Goal: Transaction & Acquisition: Purchase product/service

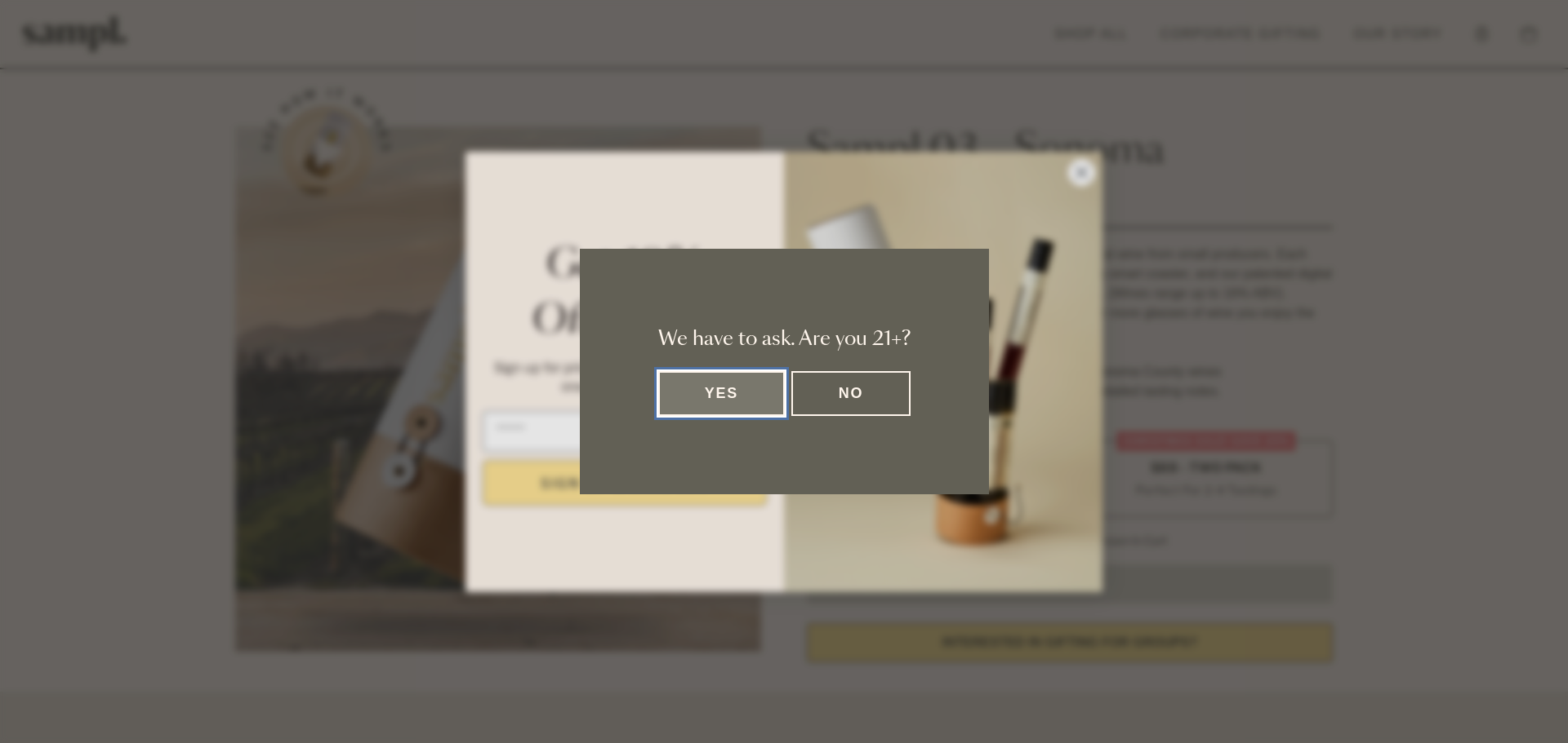
click at [742, 405] on button "Yes" at bounding box center [721, 394] width 127 height 45
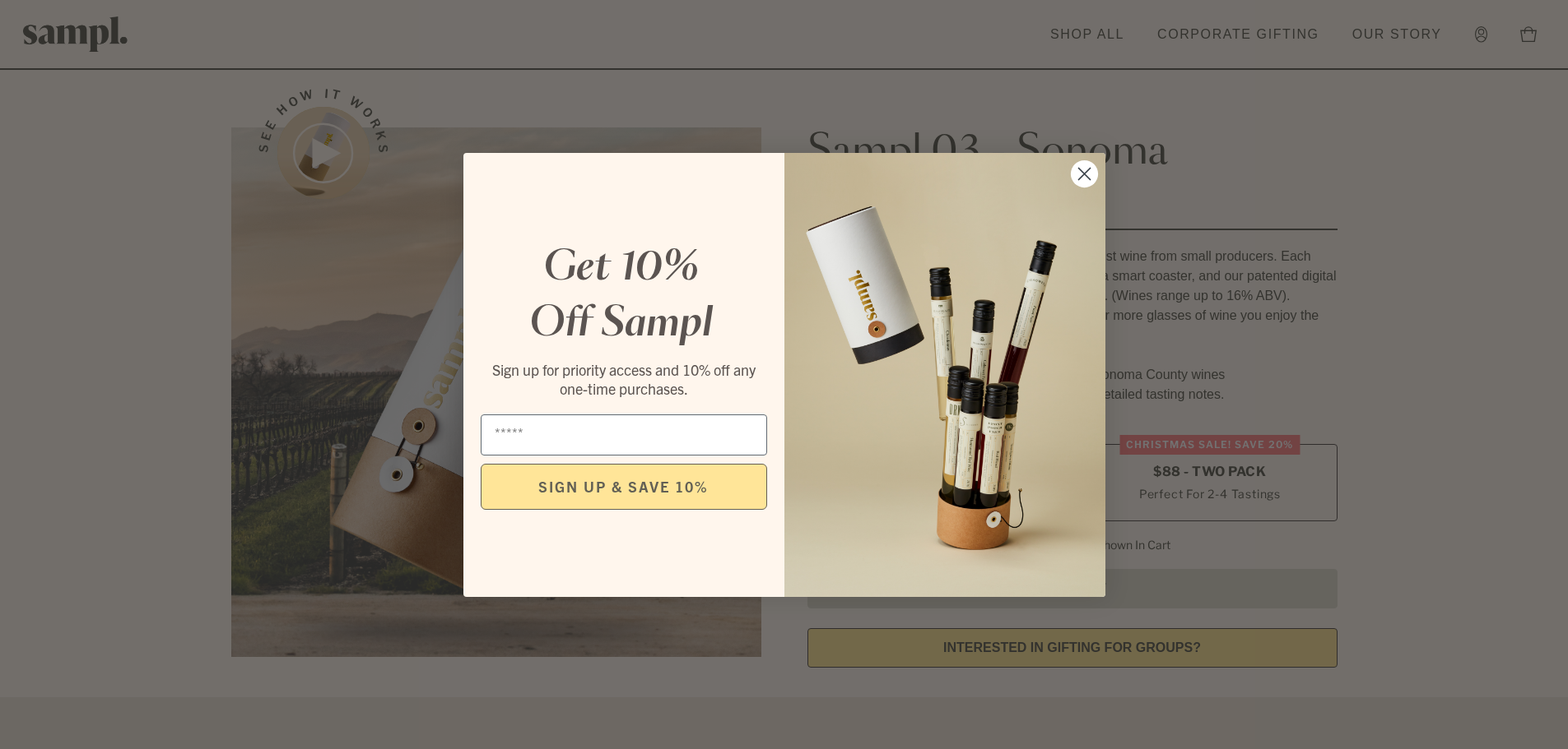
click at [1087, 163] on circle "Close dialog" at bounding box center [1083, 174] width 27 height 27
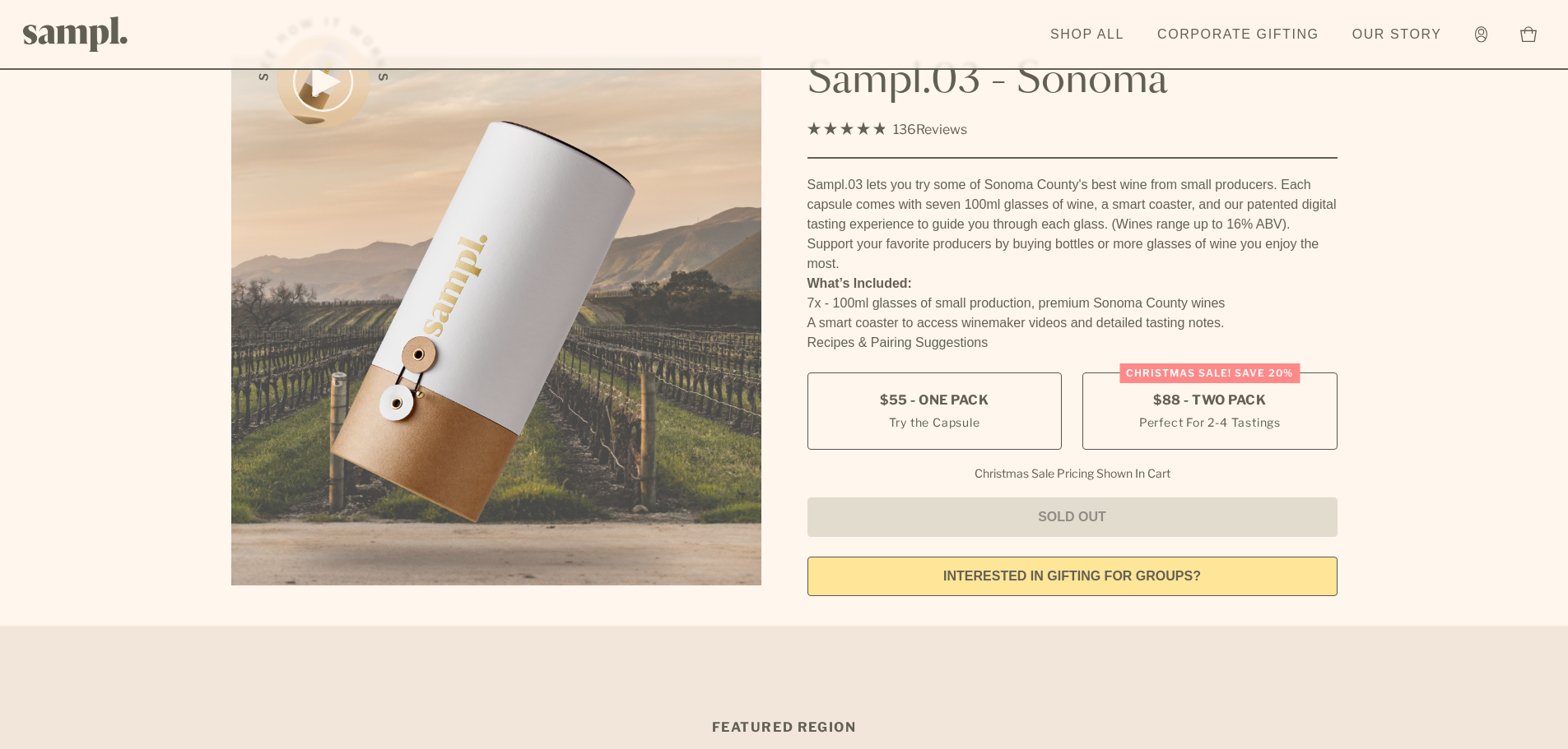
scroll to position [246, 0]
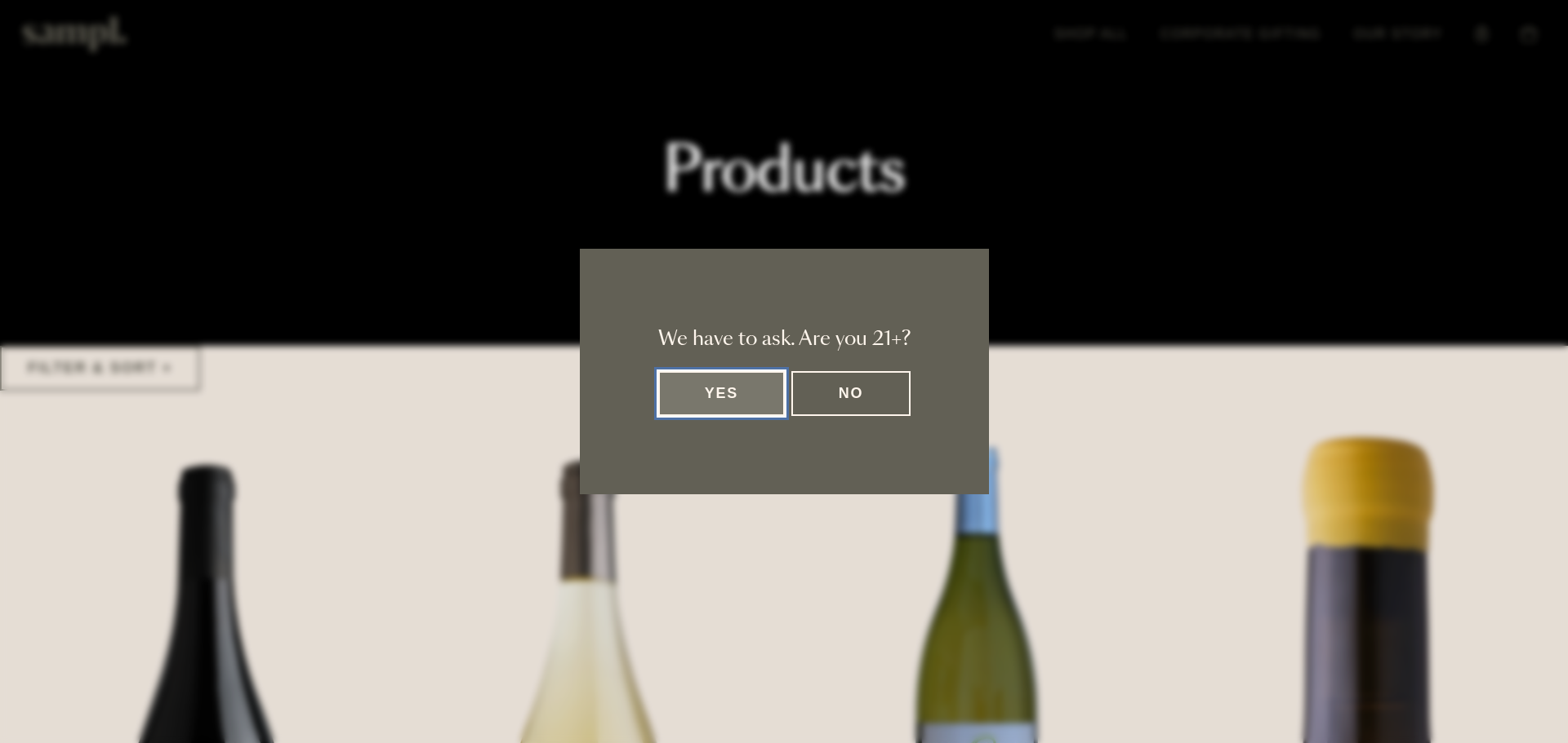
click at [724, 395] on button "Yes" at bounding box center [721, 394] width 127 height 45
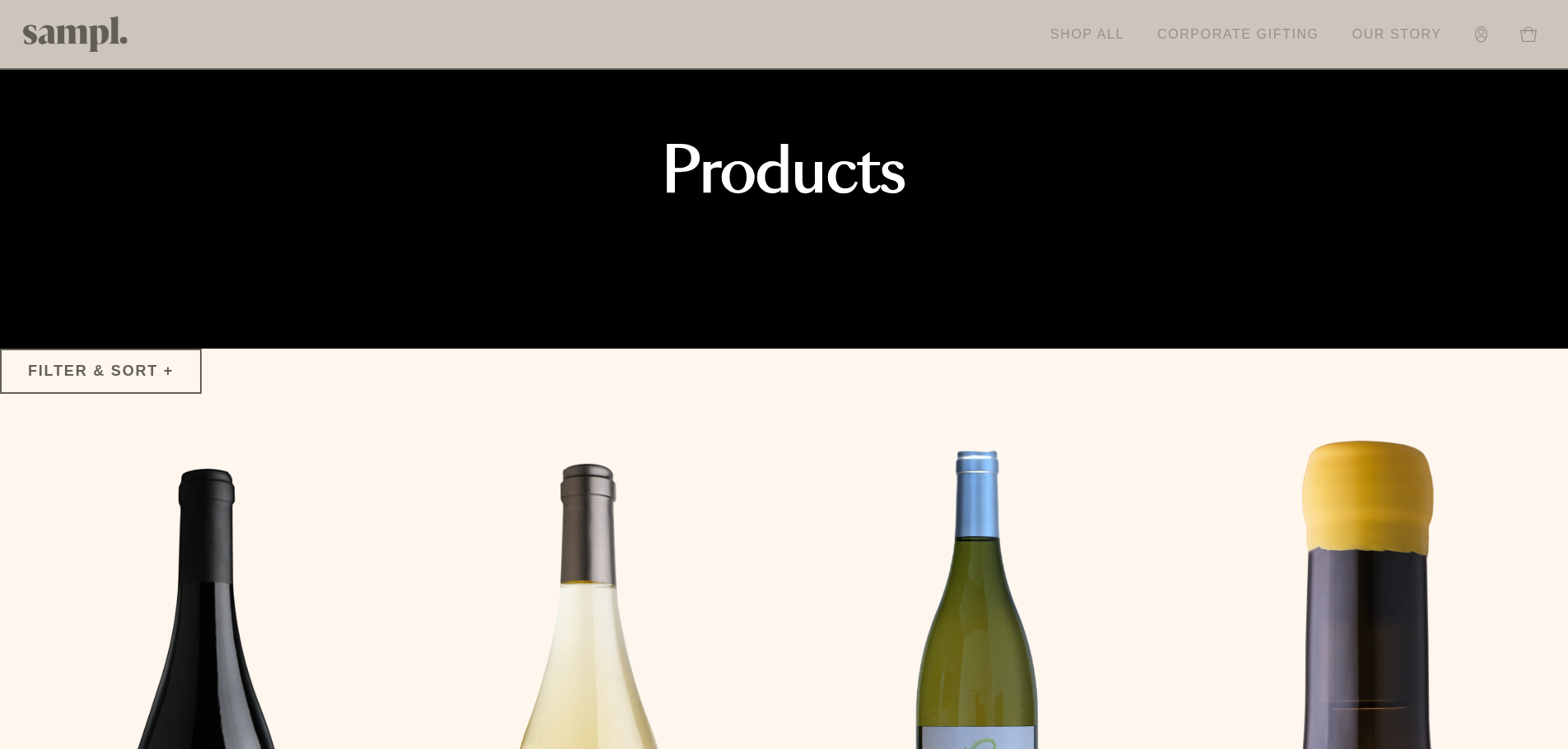
click at [1099, 27] on link "Shop All" at bounding box center [1088, 35] width 91 height 36
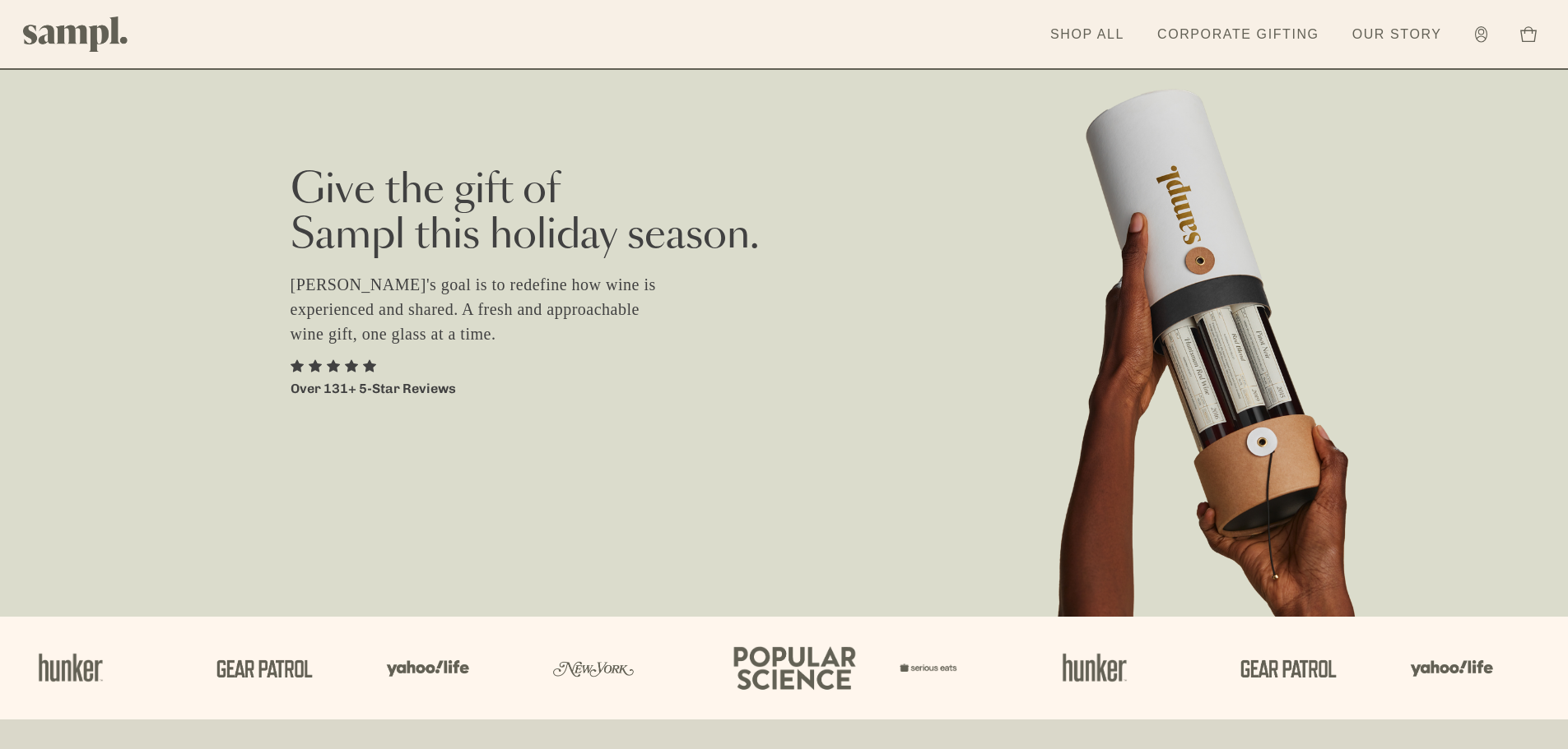
click at [1074, 26] on link "Shop All" at bounding box center [1088, 35] width 91 height 36
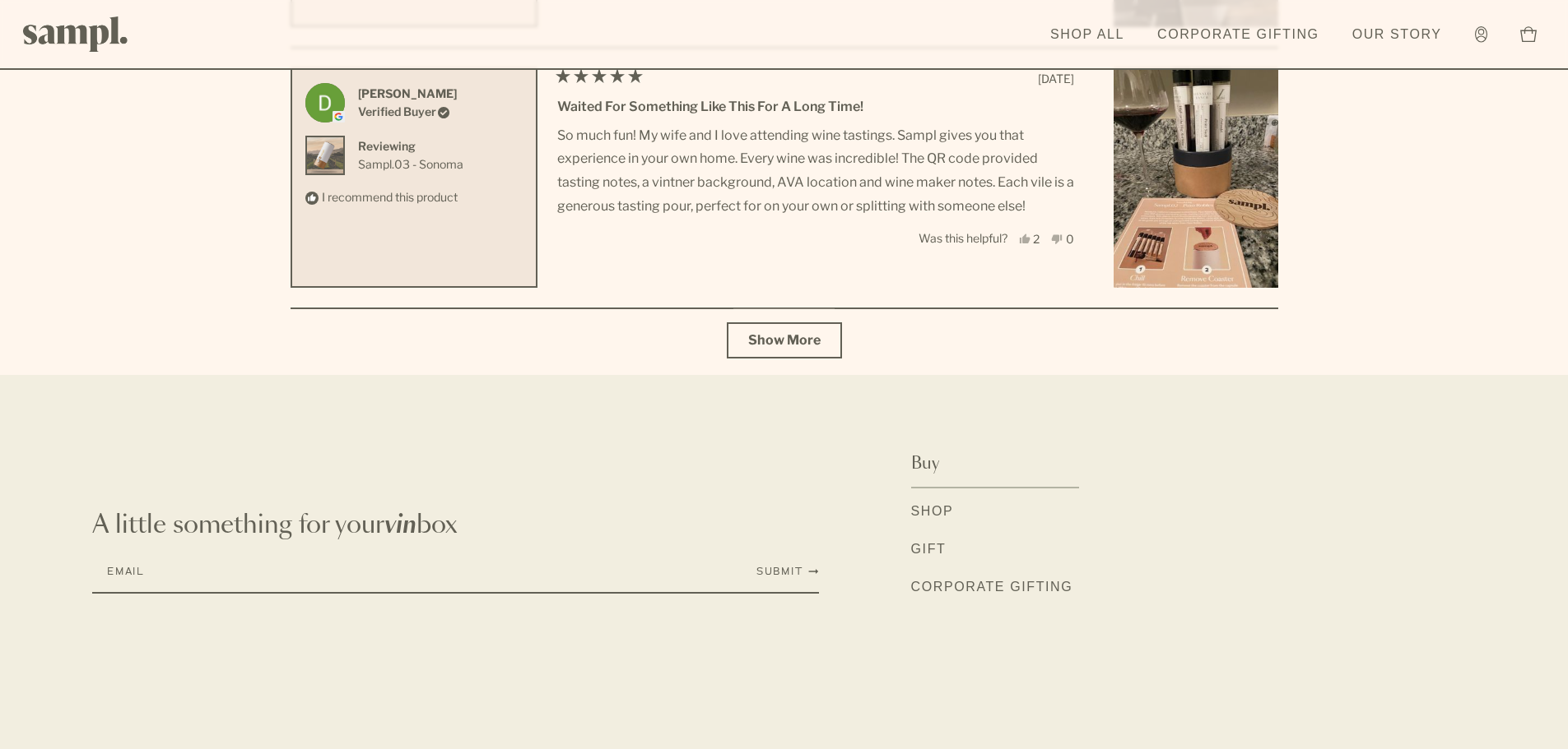
scroll to position [5966, 0]
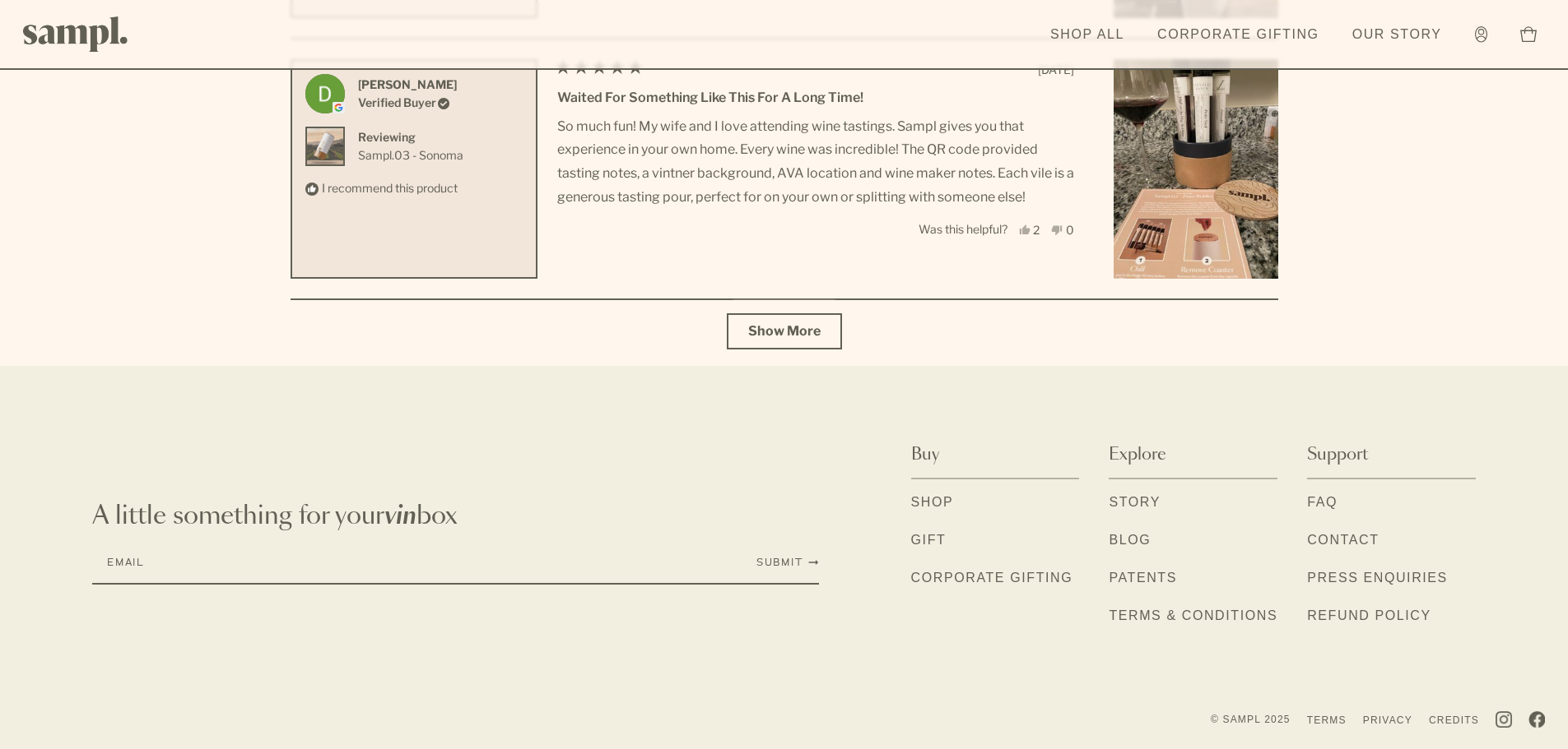
drag, startPoint x: 136, startPoint y: 57, endPoint x: 126, endPoint y: 54, distance: 10.4
click at [136, 57] on header "Toggle navigation menu Shop All Corporate Gifting Our Story Account Story Shop …" at bounding box center [784, 35] width 1568 height 70
click at [119, 50] on img at bounding box center [75, 34] width 106 height 35
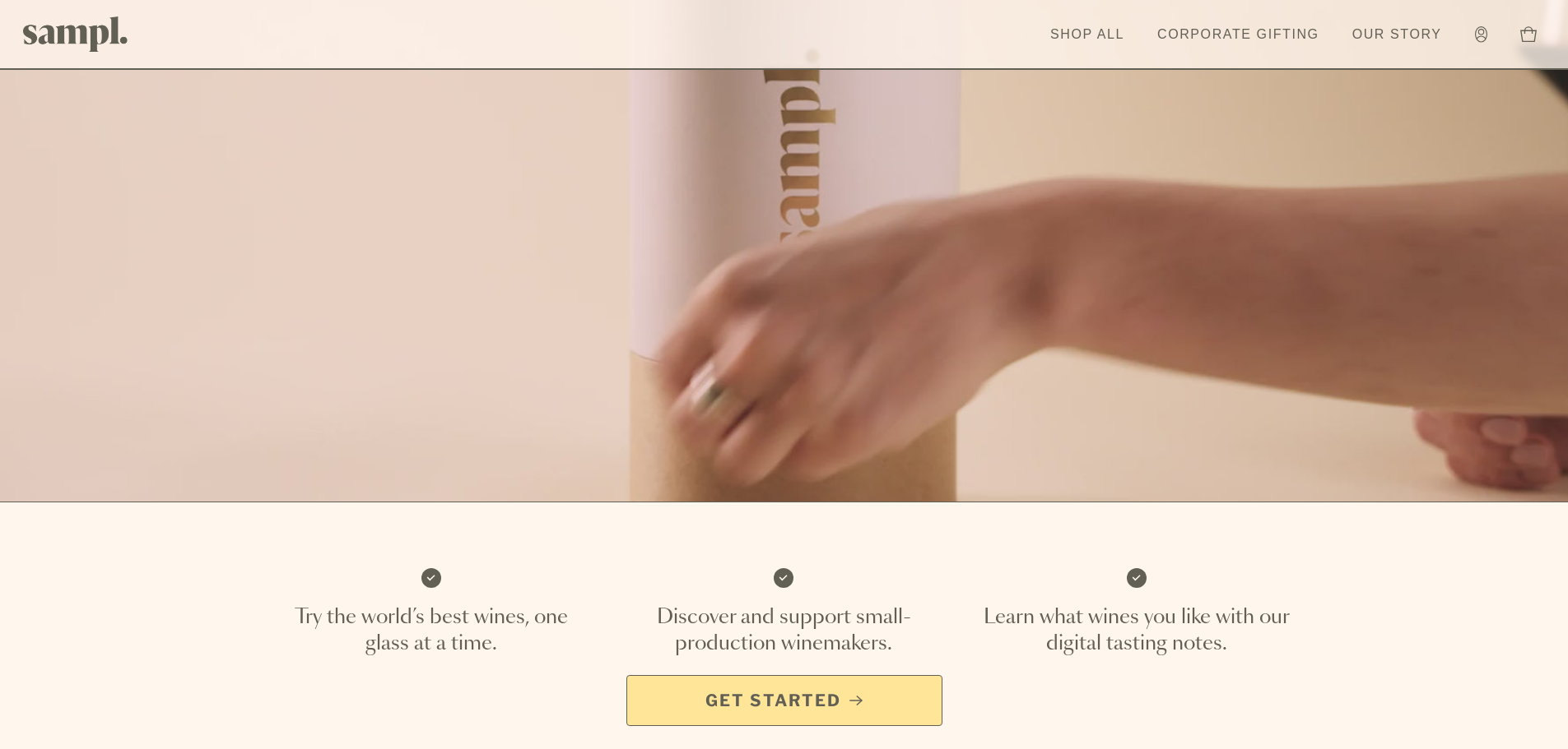
click at [827, 703] on span "Get Started" at bounding box center [773, 700] width 136 height 23
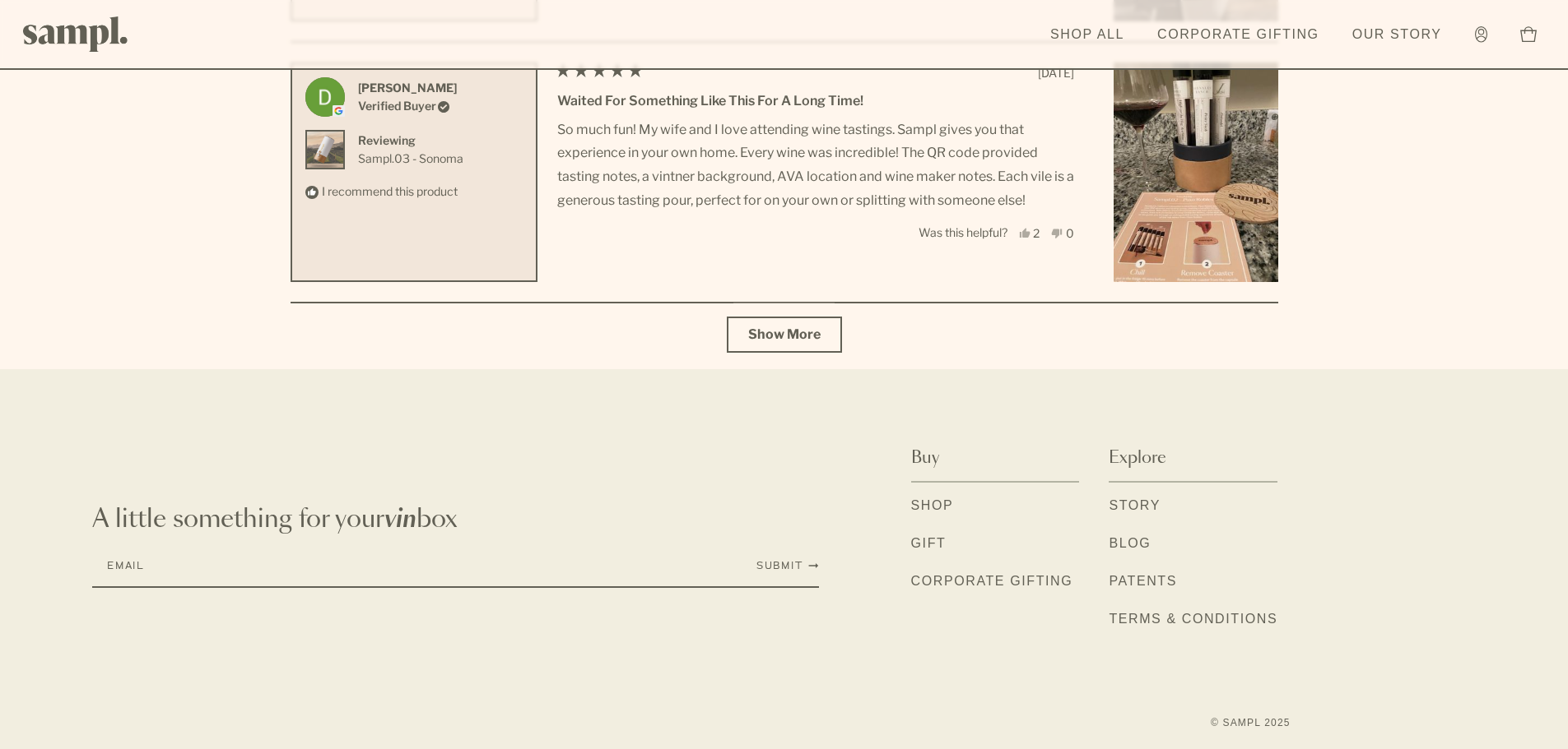
scroll to position [5966, 0]
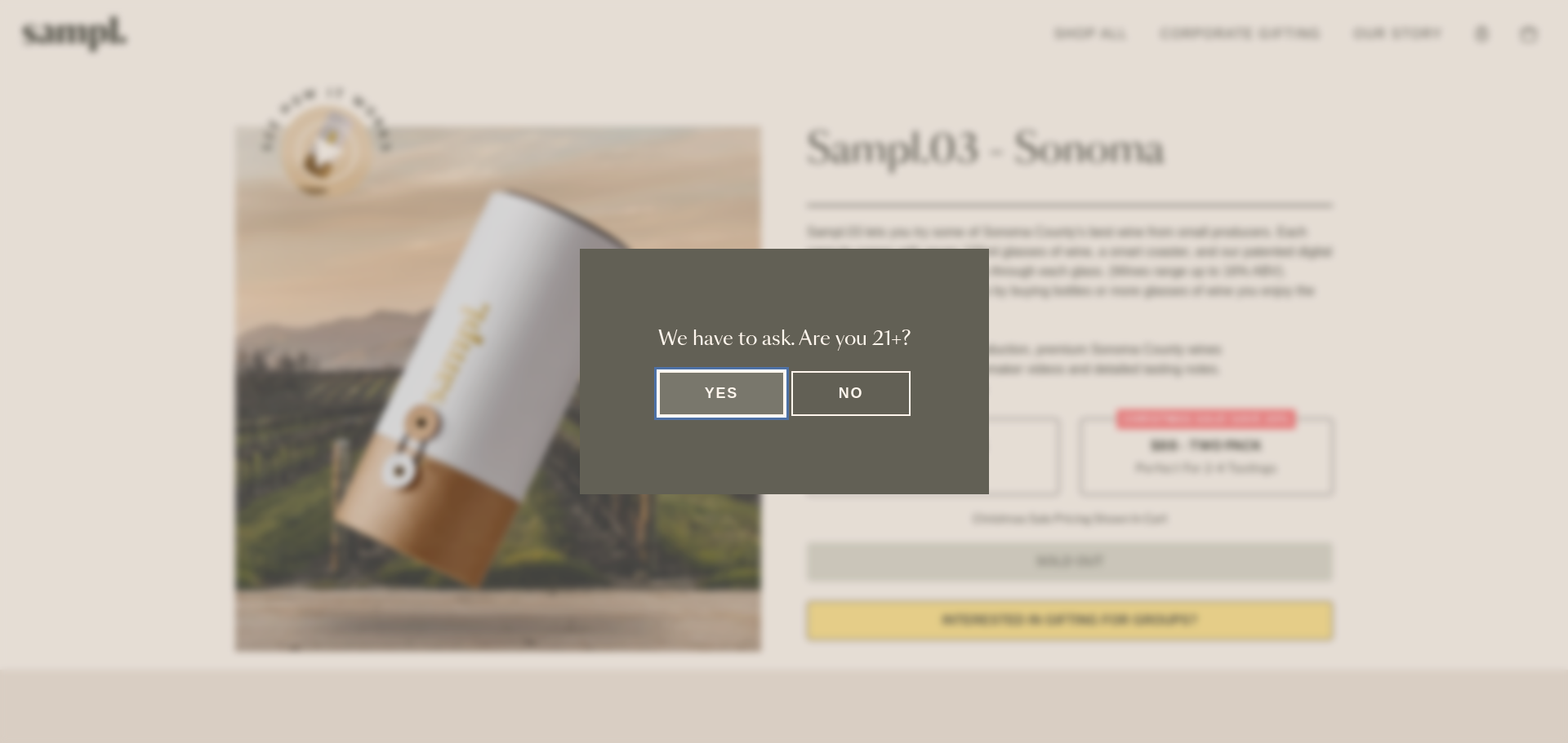
click at [717, 404] on button "Yes" at bounding box center [721, 394] width 127 height 45
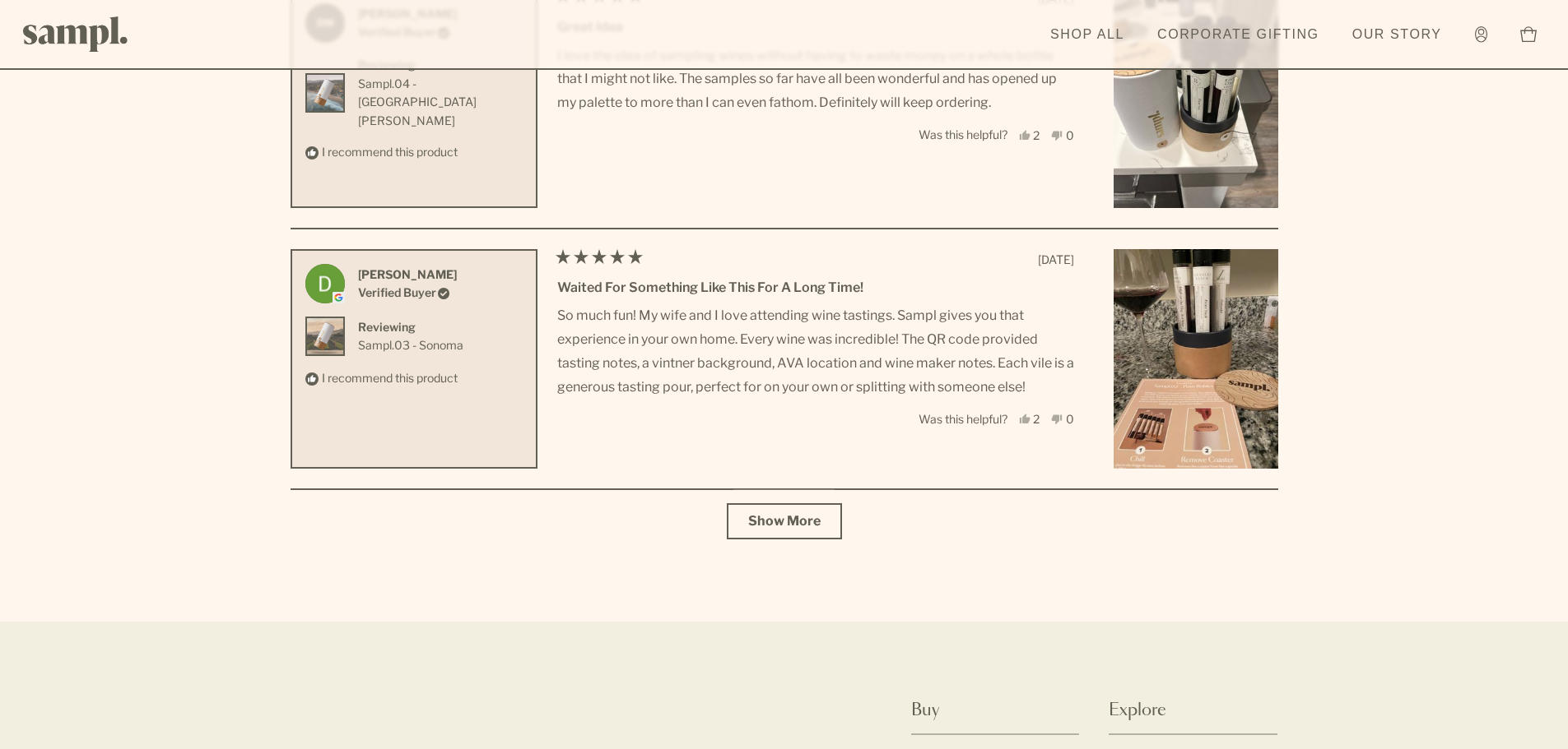
scroll to position [7247, 0]
